Goal: Task Accomplishment & Management: Use online tool/utility

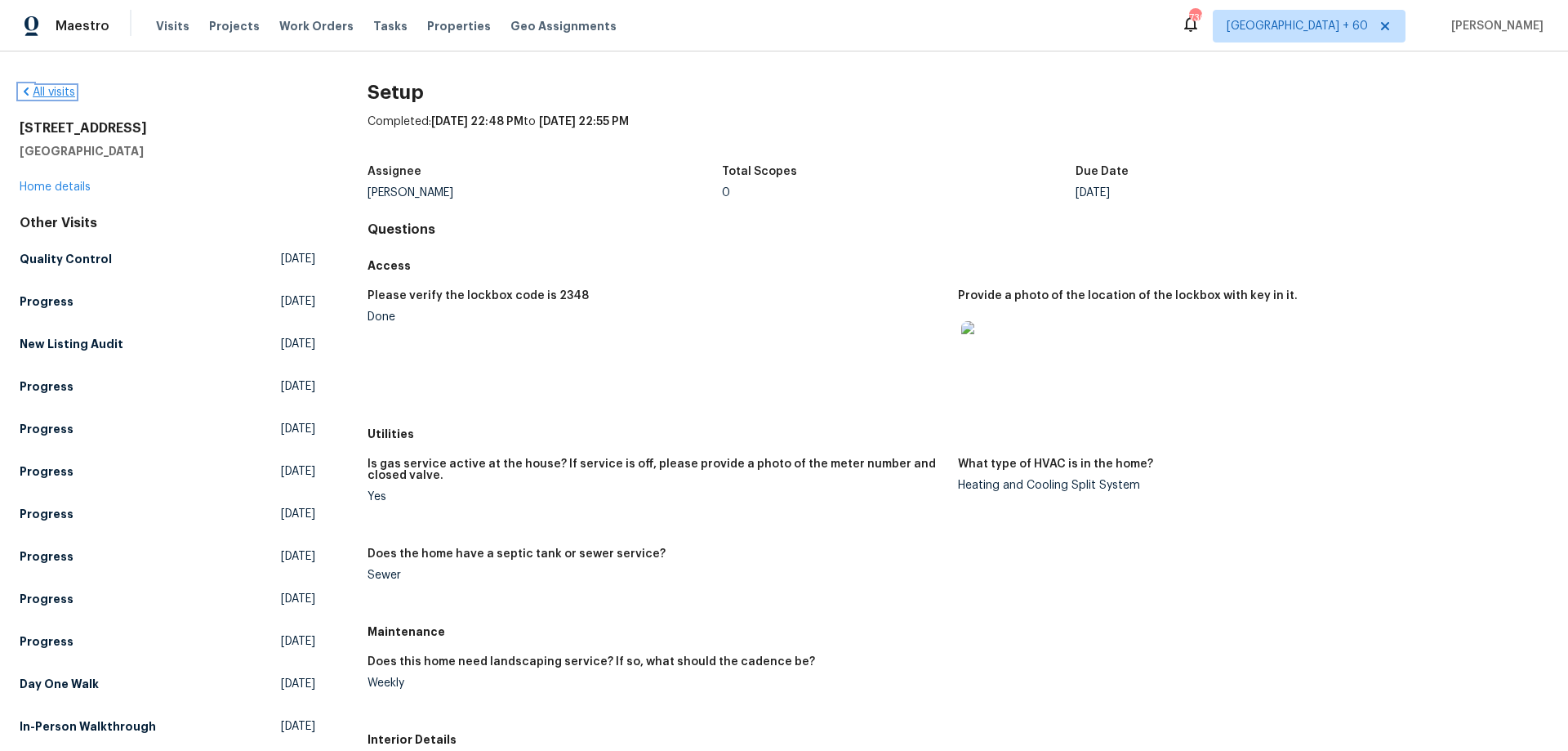
click at [52, 87] on link "All visits" at bounding box center [47, 93] width 56 height 11
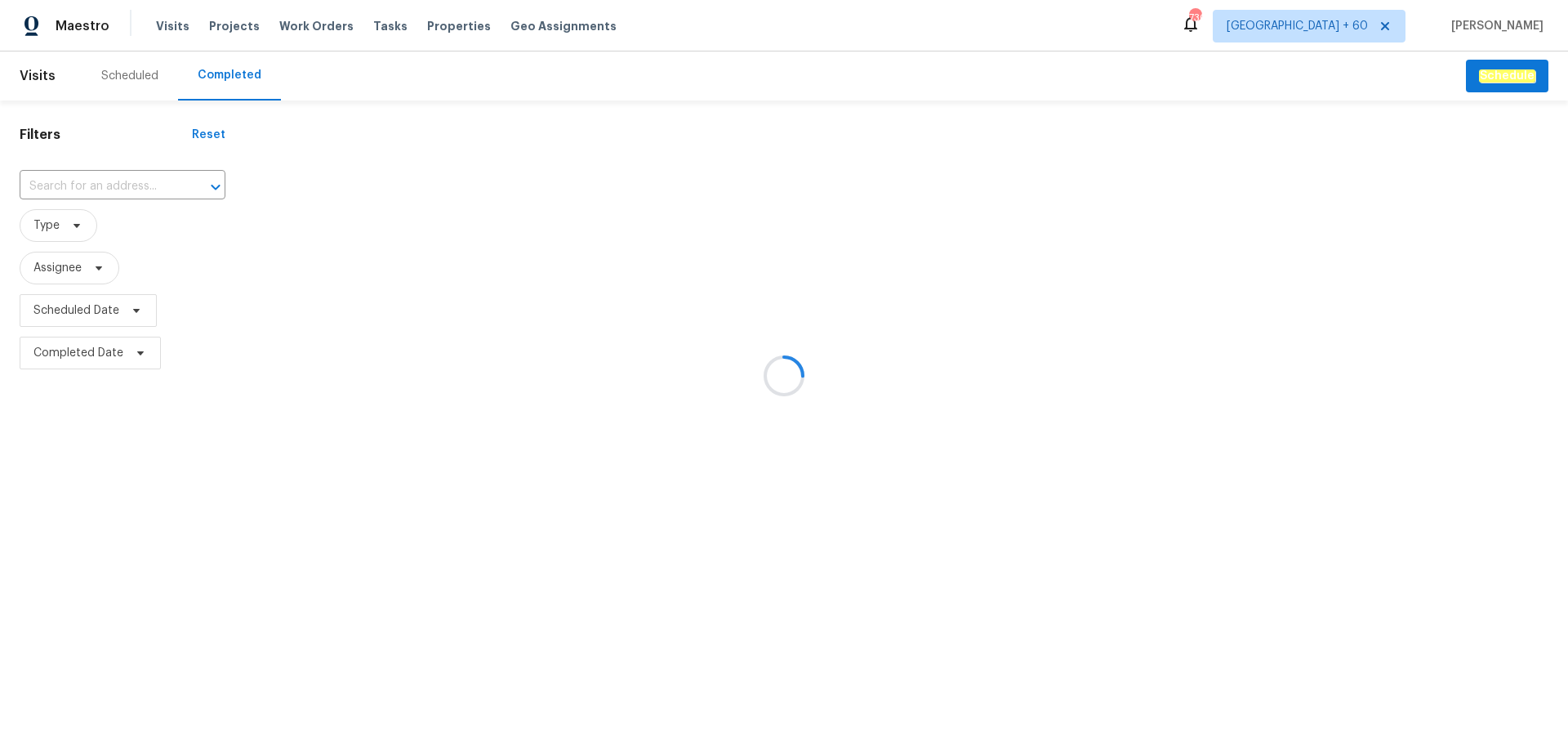
drag, startPoint x: 114, startPoint y: 167, endPoint x: 118, endPoint y: 197, distance: 30.3
click at [114, 170] on div at bounding box center [784, 376] width 1568 height 751
click at [118, 197] on div at bounding box center [784, 376] width 1568 height 751
click at [118, 183] on div at bounding box center [784, 376] width 1568 height 751
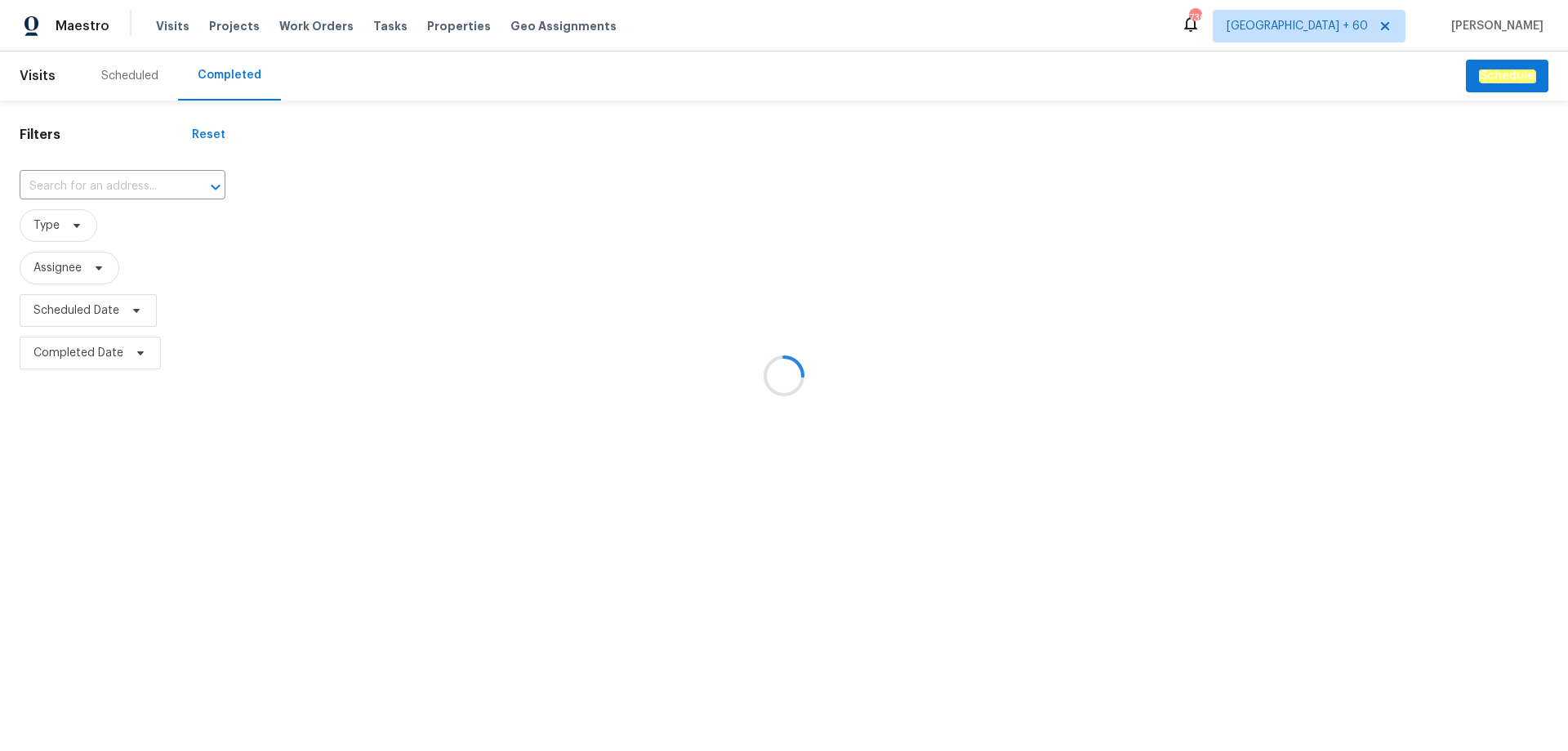
click at [117, 177] on div at bounding box center [784, 376] width 1568 height 751
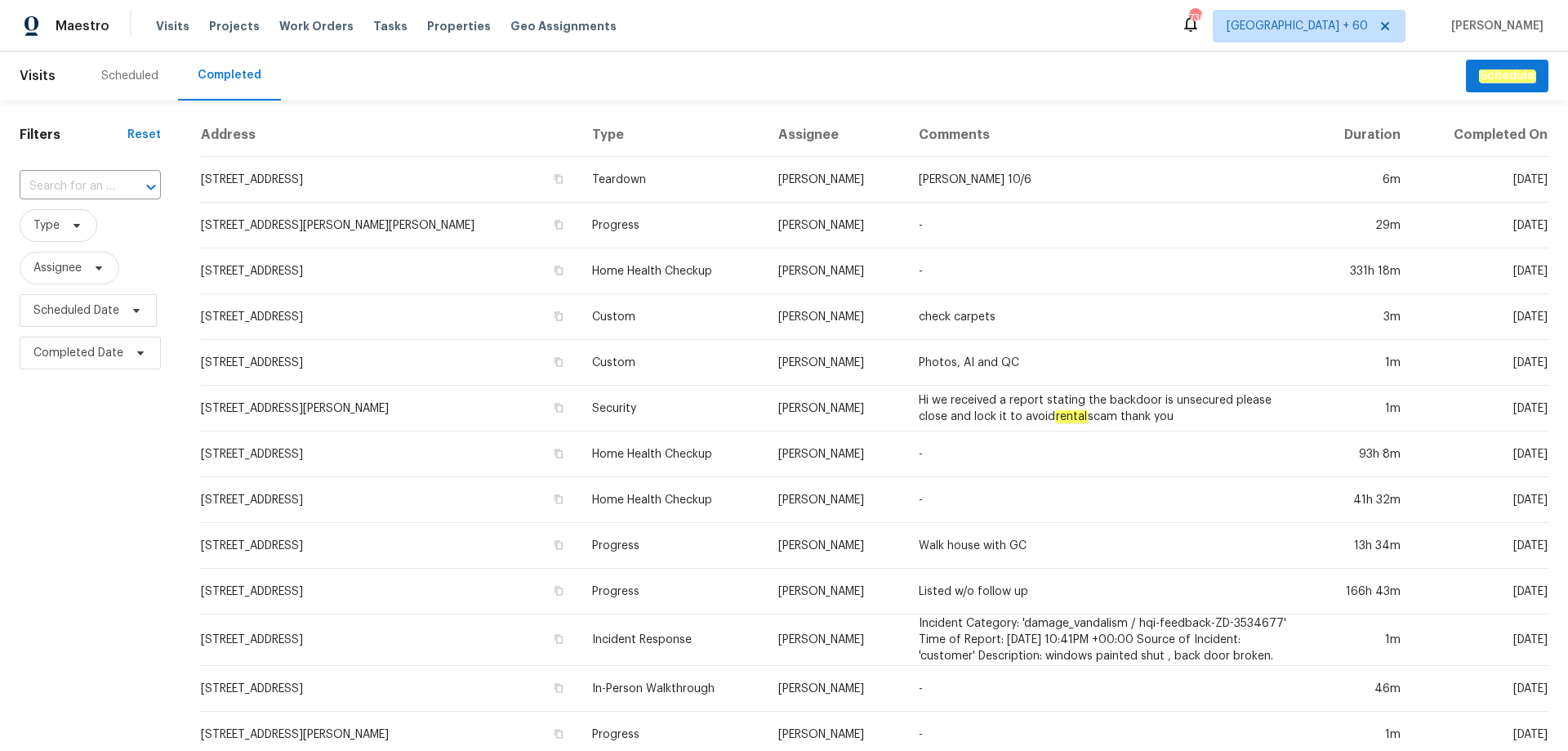
click at [113, 192] on div "​" at bounding box center [90, 186] width 141 height 26
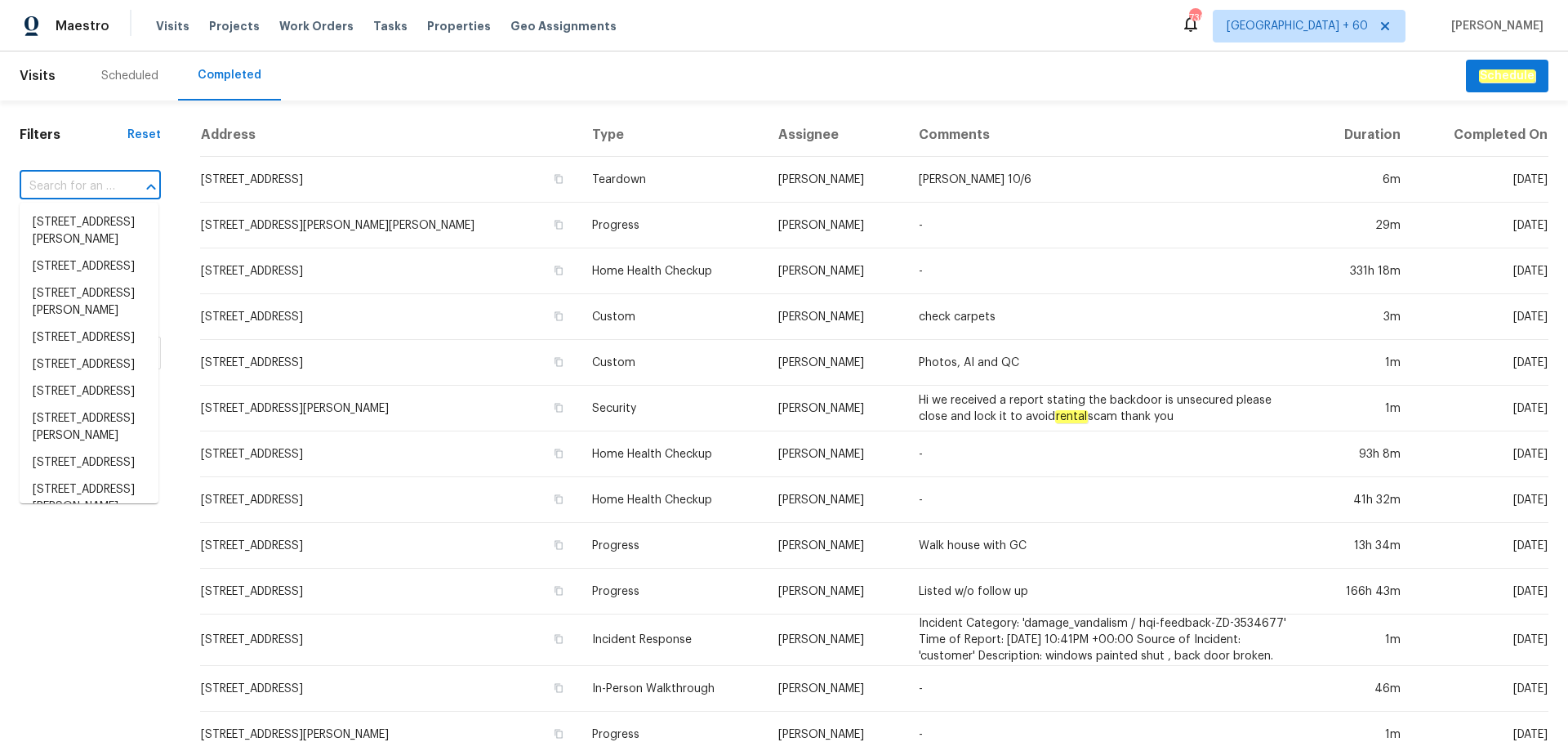
paste input "[STREET_ADDRESS][PERSON_NAME]"
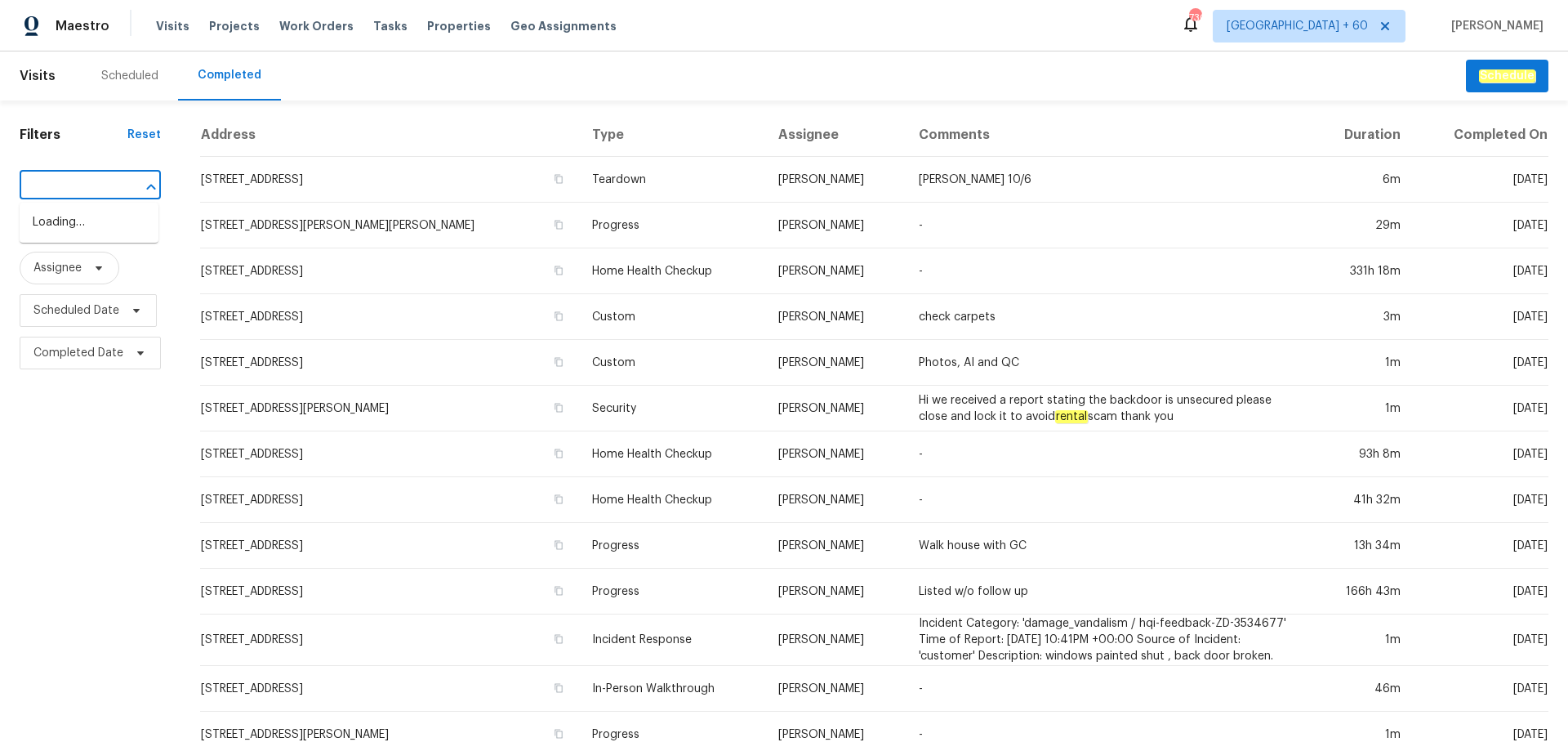
type input "[STREET_ADDRESS][PERSON_NAME]"
click at [113, 218] on li "[STREET_ADDRESS][PERSON_NAME]" at bounding box center [89, 231] width 139 height 44
